Goal: Transaction & Acquisition: Download file/media

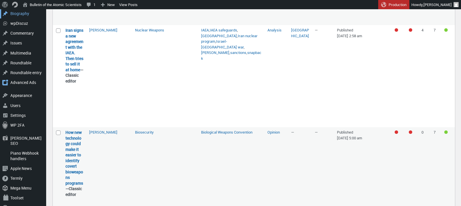
scroll to position [1870, 0]
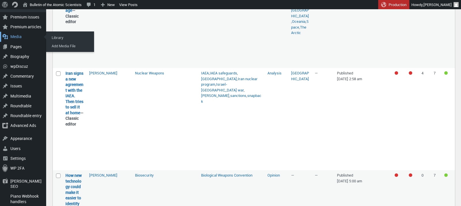
click at [16, 34] on div "Media" at bounding box center [23, 37] width 46 height 10
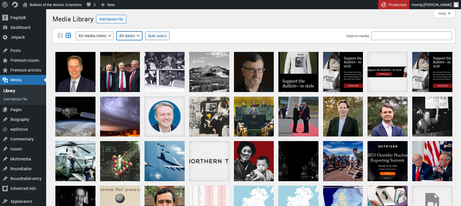
click at [142, 38] on select "All dates September 2025 August 2025 July 2025 June 2025 May 2025 April 2025 Ma…" at bounding box center [129, 35] width 26 height 9
select select "3"
click at [117, 31] on select "All dates September 2025 August 2025 July 2025 June 2025 May 2025 April 2025 Ma…" at bounding box center [129, 35] width 26 height 9
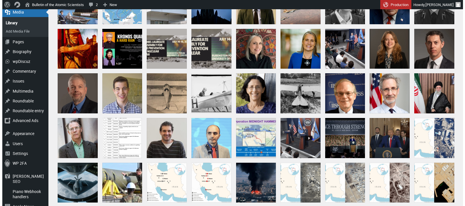
scroll to position [69, 0]
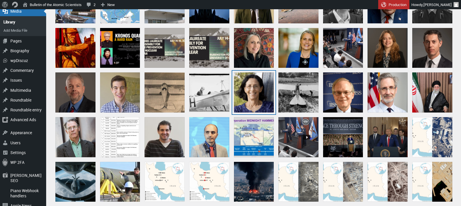
click at [259, 92] on div "2025 What's New Posts" at bounding box center [254, 92] width 40 height 40
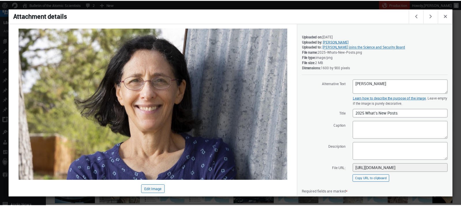
scroll to position [60, 0]
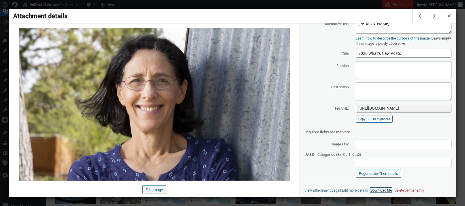
click at [377, 190] on link "Download file" at bounding box center [380, 190] width 21 height 5
click at [449, 14] on span "Close dialog" at bounding box center [449, 15] width 6 height 5
